Goal: Task Accomplishment & Management: Manage account settings

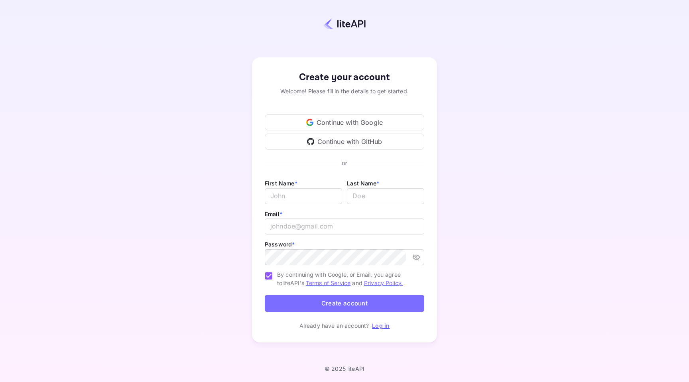
click at [332, 120] on div "Continue with Google" at bounding box center [344, 122] width 159 height 16
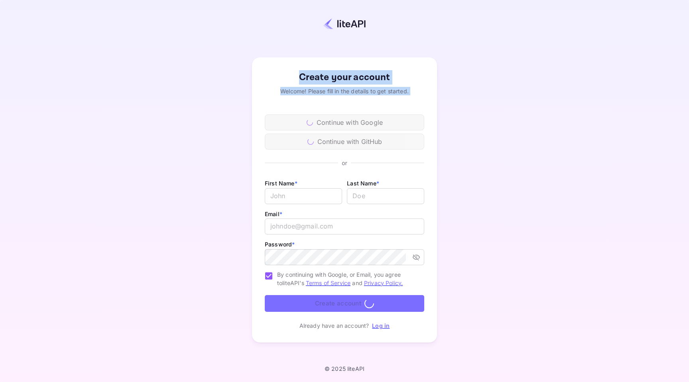
drag, startPoint x: 294, startPoint y: 65, endPoint x: 386, endPoint y: 106, distance: 101.5
click at [386, 106] on div "Create your account Welcome! Please fill in the details to get started. Continu…" at bounding box center [344, 199] width 185 height 285
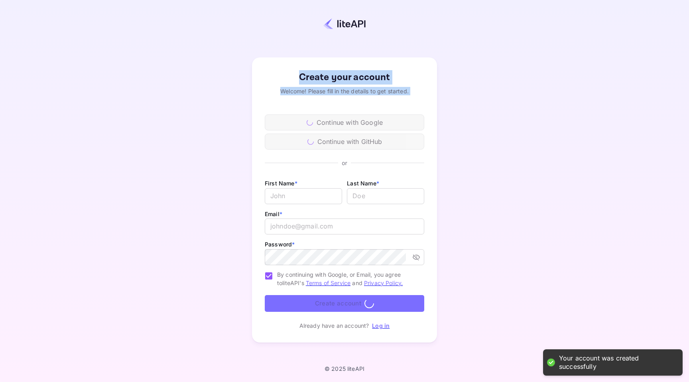
click at [292, 65] on div "Create your account Welcome! Please fill in the details to get started. Continu…" at bounding box center [344, 199] width 185 height 285
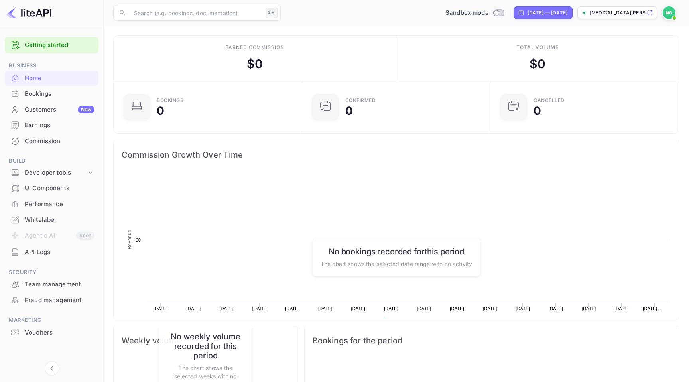
click at [367, 70] on div "Earned commission $ 0" at bounding box center [255, 58] width 283 height 45
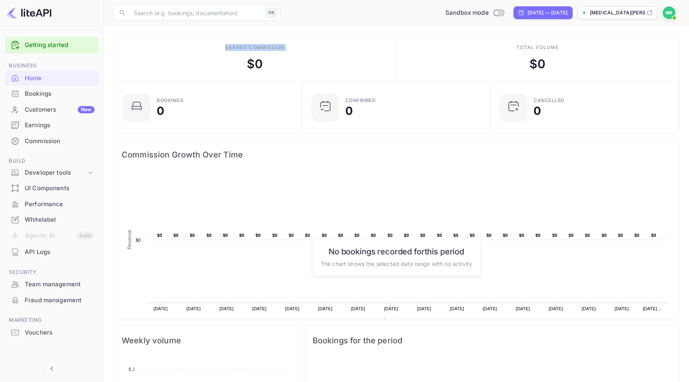
drag, startPoint x: 367, startPoint y: 70, endPoint x: 200, endPoint y: 47, distance: 167.8
click at [200, 47] on div "Earned commission $ 0" at bounding box center [255, 58] width 283 height 45
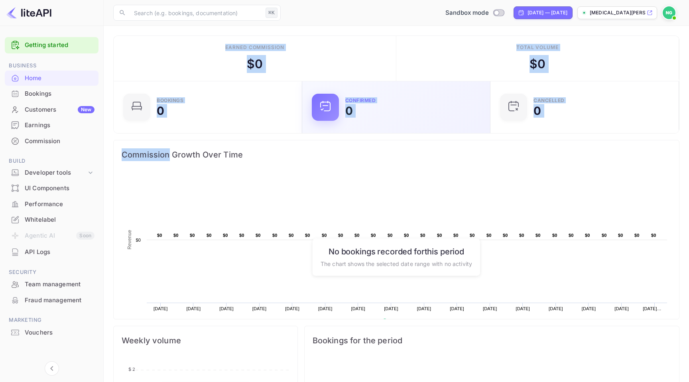
drag, startPoint x: 200, startPoint y: 47, endPoint x: 501, endPoint y: 138, distance: 314.0
click at [501, 138] on div "Earned commission $ 0 Total volume $ 0 Bookings 0 Confirmed 0 CANCELLED 0 Commi…" at bounding box center [396, 317] width 566 height 564
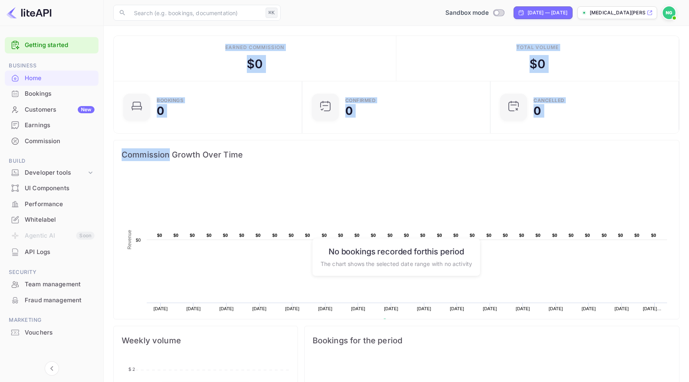
click at [501, 140] on div "Commission Growth Over Time Created with Highcharts 10.3.3 Revenue Chart contex…" at bounding box center [396, 229] width 566 height 179
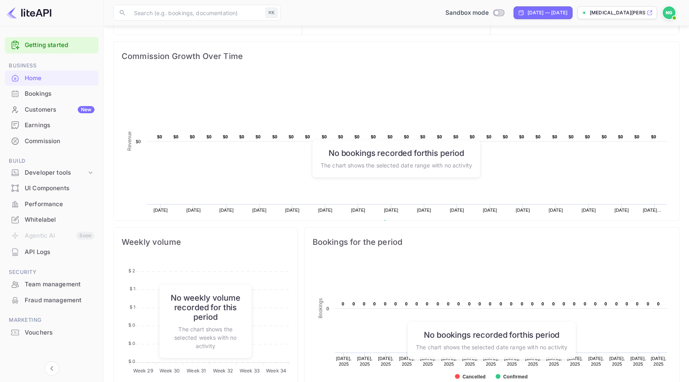
scroll to position [43, 0]
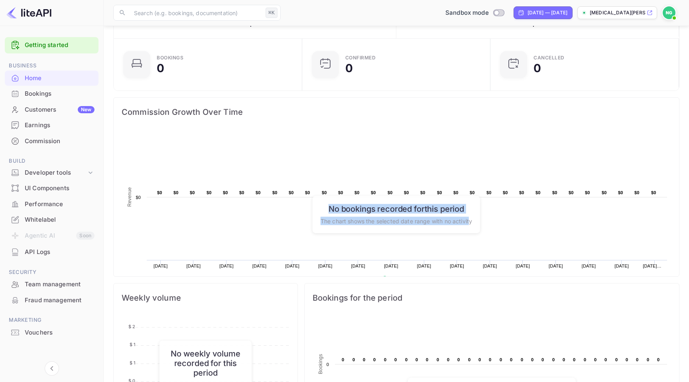
drag, startPoint x: 471, startPoint y: 218, endPoint x: 322, endPoint y: 199, distance: 149.9
click at [322, 199] on div "No bookings recorded for this period The chart shows the selected date range wi…" at bounding box center [396, 214] width 167 height 37
drag, startPoint x: 322, startPoint y: 202, endPoint x: 465, endPoint y: 220, distance: 143.8
click at [465, 220] on div "No bookings recorded for this period The chart shows the selected date range wi…" at bounding box center [396, 214] width 167 height 37
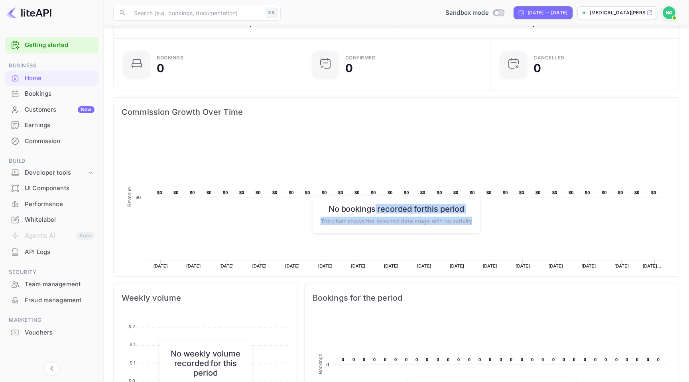
drag, startPoint x: 480, startPoint y: 220, endPoint x: 367, endPoint y: 202, distance: 114.3
click at [372, 203] on div "No bookings recorded for this period The chart shows the selected date range wi…" at bounding box center [396, 214] width 167 height 37
click at [324, 204] on h6 "No bookings recorded for this period" at bounding box center [395, 209] width 151 height 10
drag, startPoint x: 324, startPoint y: 204, endPoint x: 484, endPoint y: 225, distance: 160.5
click at [484, 225] on div "Created with Highcharts 10.3.3 Revenue Chart context menu $0 ​ $0 $0 ​ $0 $0 ​ …" at bounding box center [396, 214] width 565 height 176
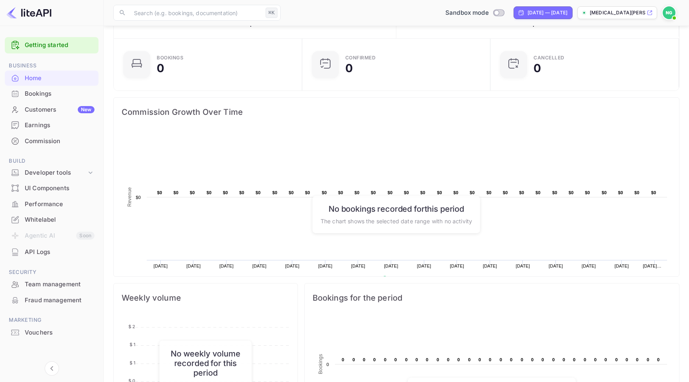
click at [476, 222] on div "No bookings recorded for this period The chart shows the selected date range wi…" at bounding box center [396, 214] width 167 height 37
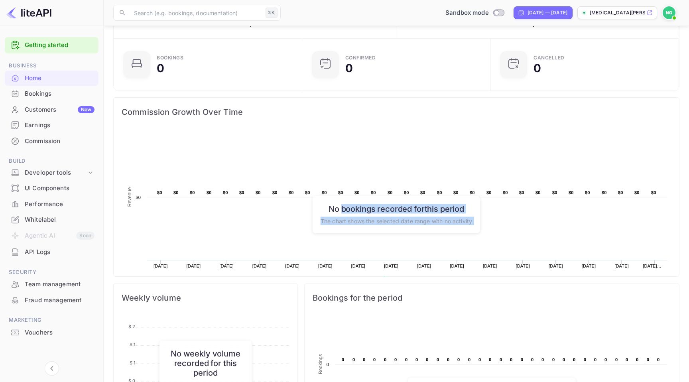
drag, startPoint x: 476, startPoint y: 222, endPoint x: 352, endPoint y: 205, distance: 125.1
click at [354, 206] on div "No bookings recorded for this period The chart shows the selected date range wi…" at bounding box center [396, 214] width 167 height 37
drag, startPoint x: 322, startPoint y: 205, endPoint x: 478, endPoint y: 222, distance: 157.5
click at [478, 222] on div "No bookings recorded for this period The chart shows the selected date range wi…" at bounding box center [396, 214] width 167 height 37
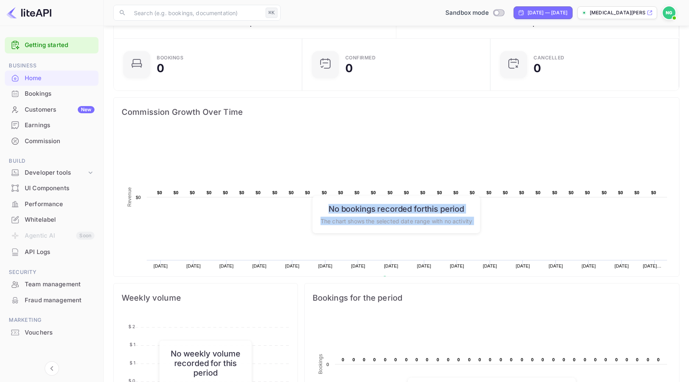
drag, startPoint x: 478, startPoint y: 222, endPoint x: 309, endPoint y: 199, distance: 170.5
click at [313, 199] on div "No bookings recorded for this period The chart shows the selected date range wi…" at bounding box center [396, 214] width 167 height 37
click at [309, 199] on rect at bounding box center [396, 209] width 549 height 159
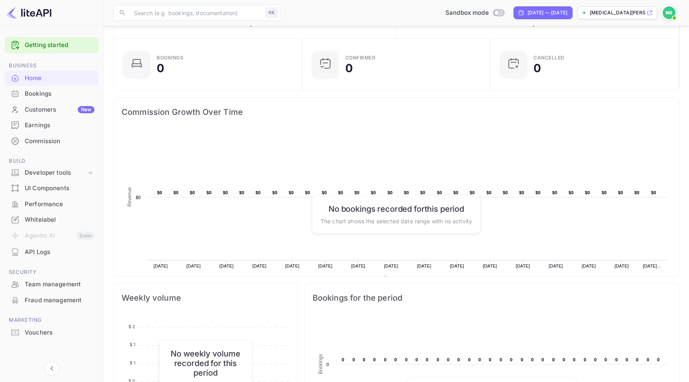
click at [313, 202] on div "No bookings recorded for this period The chart shows the selected date range wi…" at bounding box center [396, 214] width 167 height 37
drag, startPoint x: 313, startPoint y: 202, endPoint x: 469, endPoint y: 237, distance: 159.4
click at [469, 237] on div "Created with Highcharts 10.3.3 Revenue Chart context menu $0 ​ $0 $0 ​ $0 $0 ​ …" at bounding box center [396, 214] width 565 height 176
click at [473, 226] on div "No bookings recorded for this period The chart shows the selected date range wi…" at bounding box center [396, 214] width 167 height 37
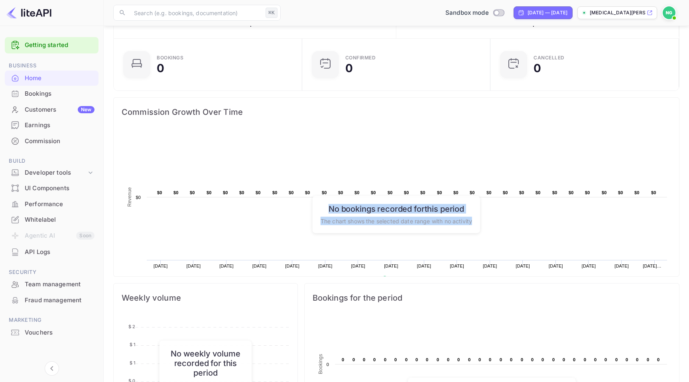
drag, startPoint x: 473, startPoint y: 224, endPoint x: 318, endPoint y: 200, distance: 156.0
click at [318, 200] on div "No bookings recorded for this period The chart shows the selected date range wi…" at bounding box center [396, 214] width 167 height 37
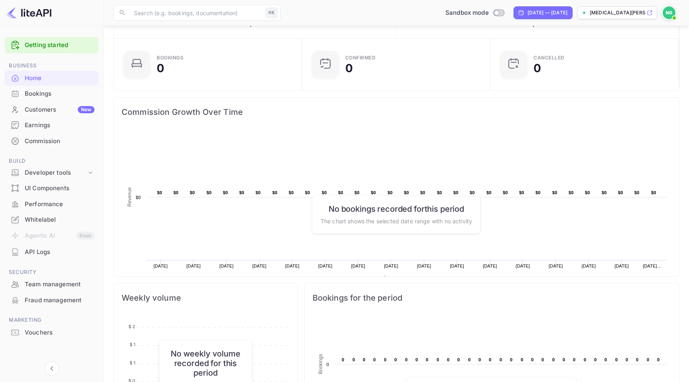
click at [322, 204] on h6 "No bookings recorded for this period" at bounding box center [395, 209] width 151 height 10
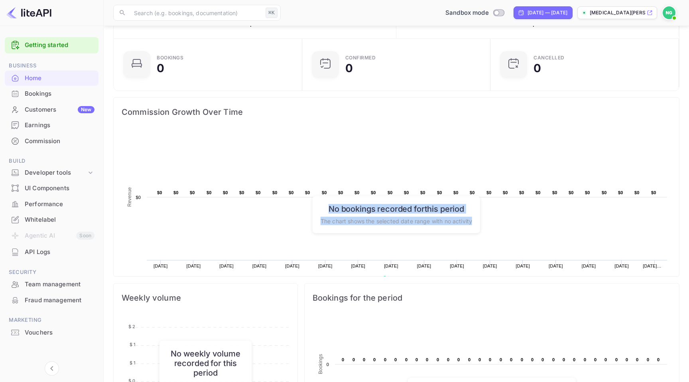
drag, startPoint x: 322, startPoint y: 204, endPoint x: 466, endPoint y: 225, distance: 145.8
click at [466, 225] on div "No bookings recorded for this period The chart shows the selected date range wi…" at bounding box center [396, 214] width 167 height 37
click at [472, 220] on p "The chart shows the selected date range with no activity" at bounding box center [395, 220] width 151 height 8
drag, startPoint x: 472, startPoint y: 220, endPoint x: 302, endPoint y: 202, distance: 170.4
click at [305, 202] on div "Created with Highcharts 10.3.3 Revenue Chart context menu $0 ​ $0 $0 ​ $0 $0 ​ …" at bounding box center [396, 214] width 565 height 176
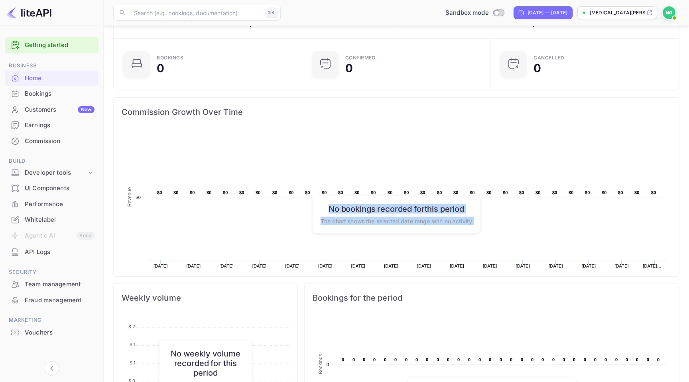
click at [307, 209] on rect at bounding box center [396, 209] width 549 height 159
click at [300, 230] on rect at bounding box center [396, 209] width 549 height 159
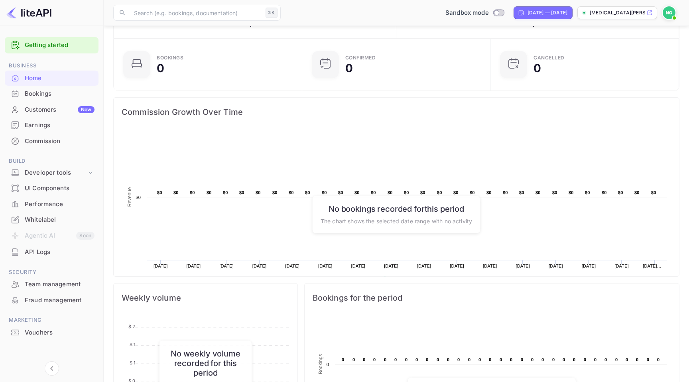
click at [346, 219] on p "The chart shows the selected date range with no activity" at bounding box center [395, 220] width 151 height 8
click at [64, 186] on div "UI Components" at bounding box center [60, 188] width 70 height 9
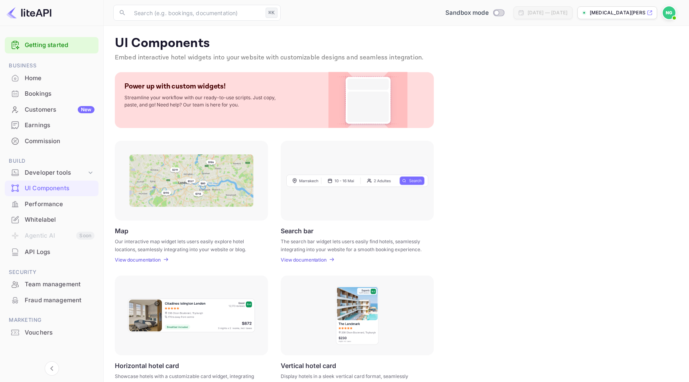
click at [310, 51] on div "UI Components Embed interactive hotel widgets into your website with customizab…" at bounding box center [396, 50] width 563 height 30
click at [493, 9] on span "Switch to Production mode" at bounding box center [499, 12] width 12 height 7
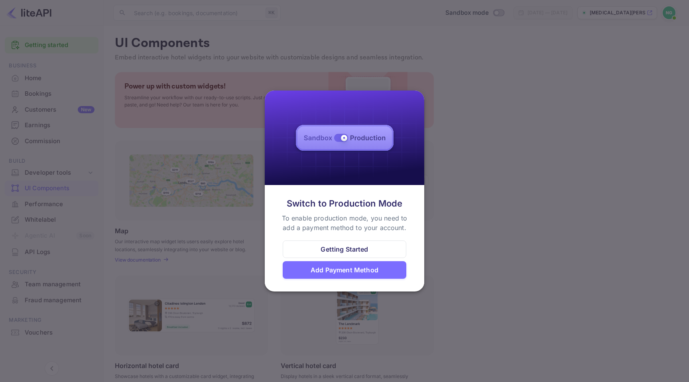
click at [454, 209] on div at bounding box center [344, 191] width 689 height 382
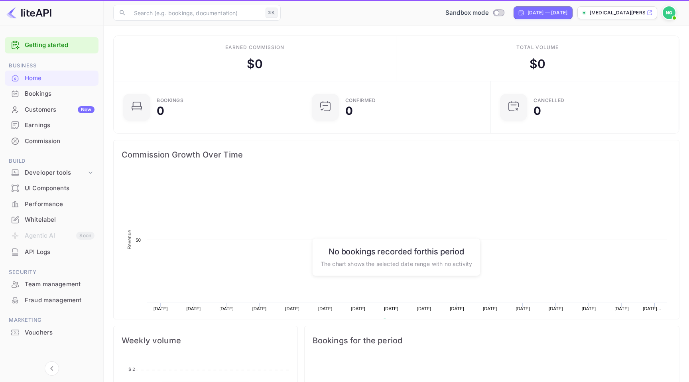
scroll to position [130, 184]
